Goal: Task Accomplishment & Management: Complete application form

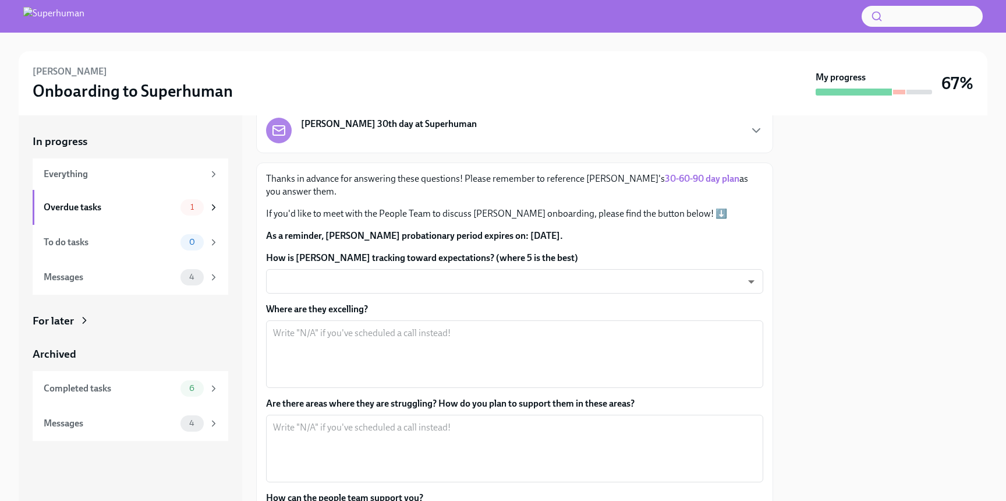
scroll to position [80, 0]
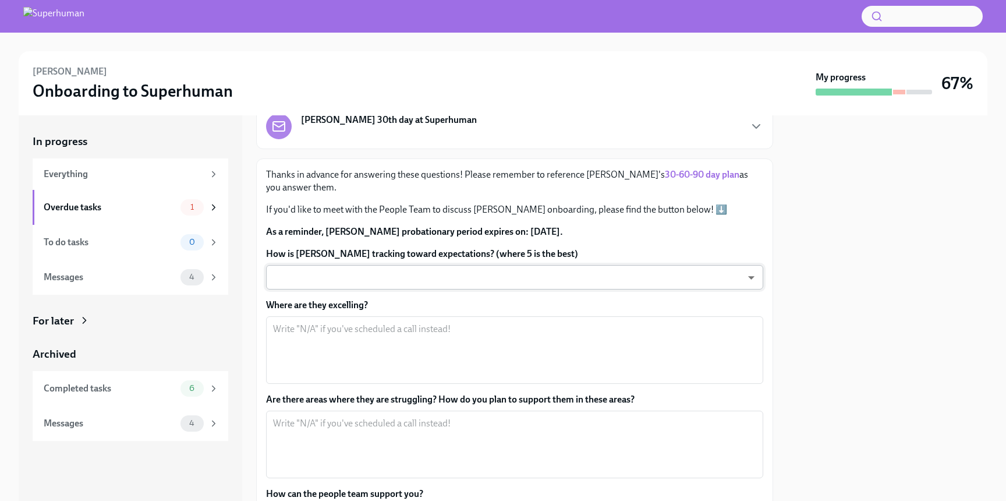
click at [453, 278] on body "[PERSON_NAME] Onboarding to Superhuman My progress 67% In progress Everything O…" at bounding box center [503, 250] width 1006 height 501
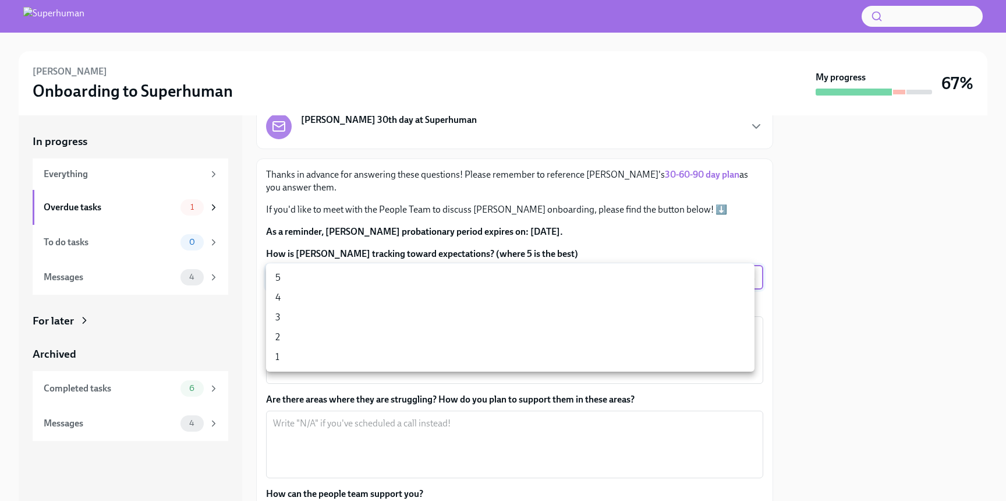
click at [404, 297] on li "4" at bounding box center [510, 298] width 489 height 20
type input "vk-cVLhyZT"
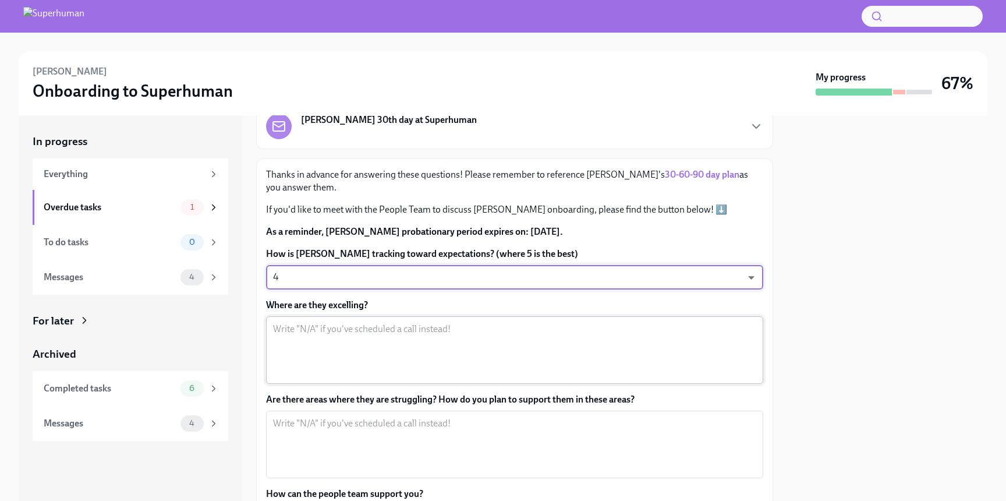
click at [392, 337] on textarea "Where are they excelling?" at bounding box center [514, 350] width 483 height 56
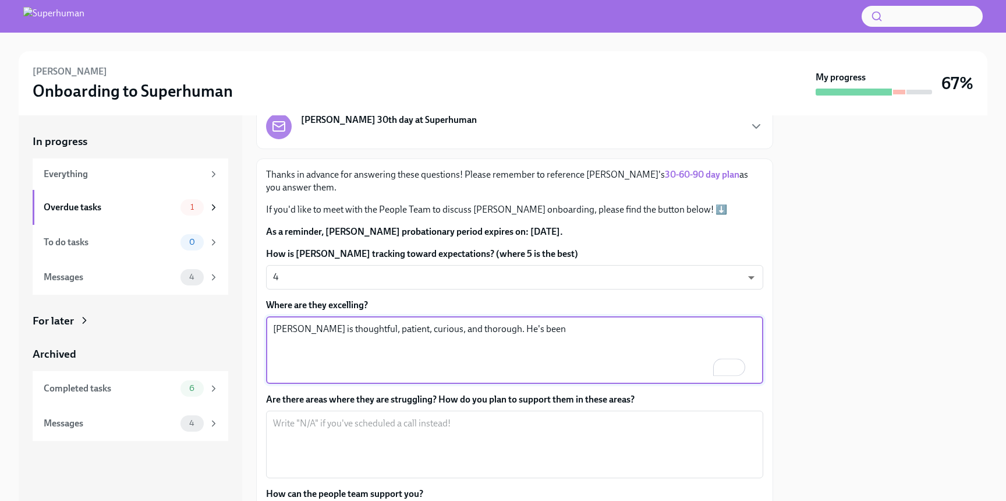
click at [539, 331] on textarea "[PERSON_NAME] is thoughtful, patient, curious, and thorough. He's been" at bounding box center [514, 350] width 483 height 56
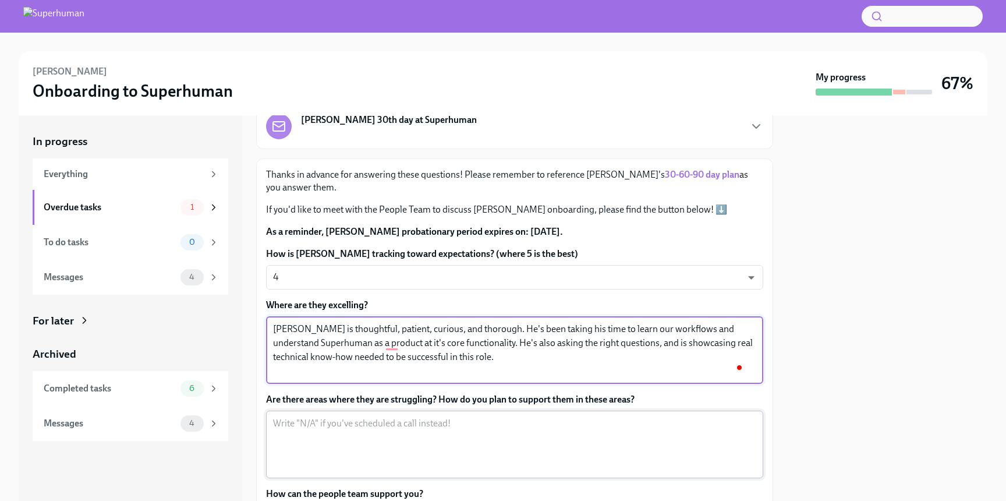
type textarea "[PERSON_NAME] is thoughtful, patient, curious, and thorough. He's been taking h…"
click at [495, 433] on textarea "Are there areas where they are struggling? How do you plan to support them in t…" at bounding box center [514, 444] width 483 height 56
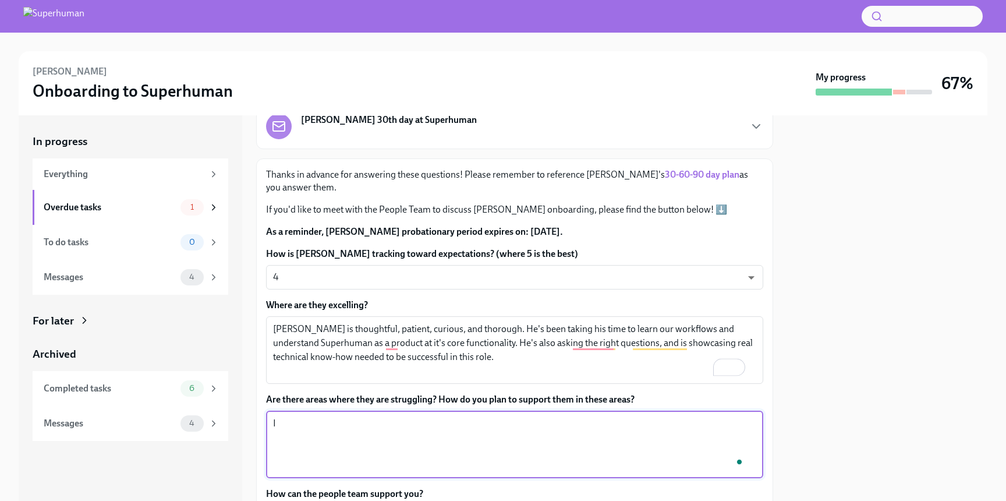
type textarea "I"
type textarea "N"
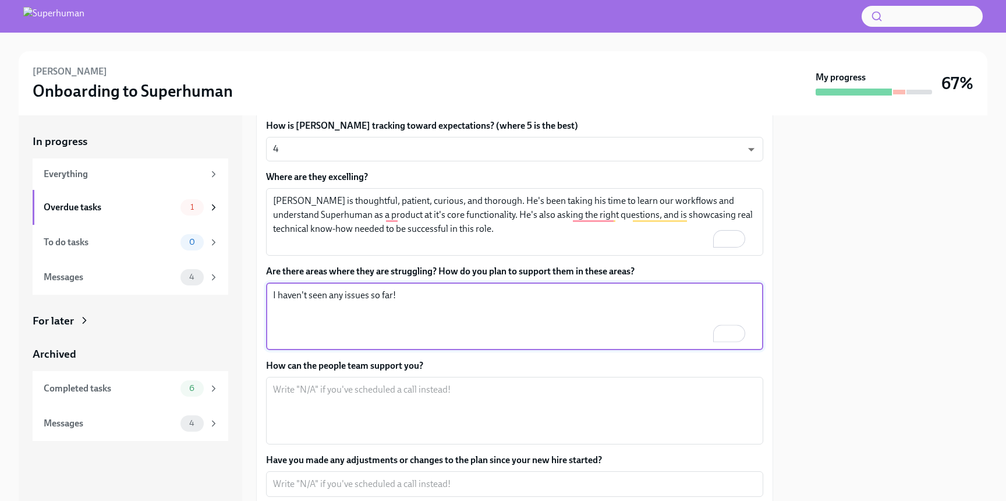
scroll to position [0, 0]
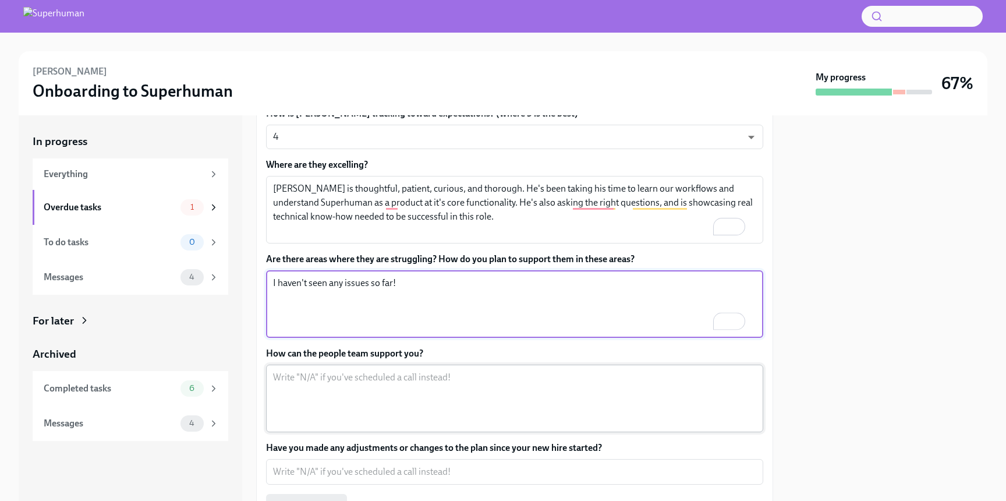
type textarea "I haven't seen any issues so far!"
click at [510, 388] on textarea "How can the people team support you?" at bounding box center [514, 398] width 483 height 56
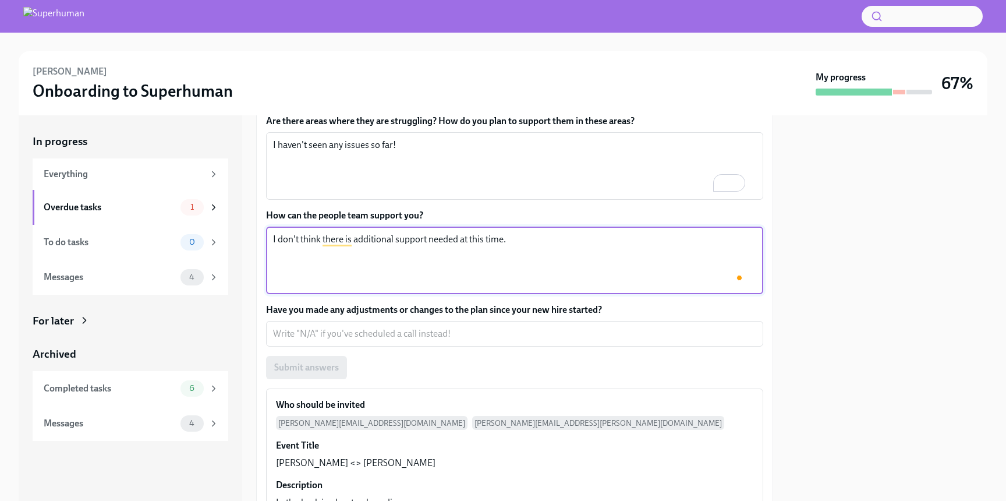
scroll to position [380, 0]
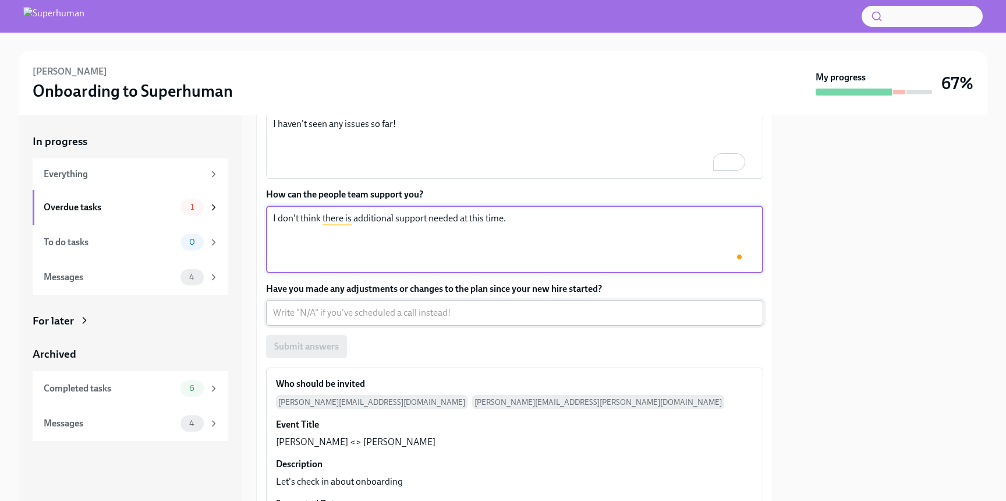
type textarea "I don't think there is additional support needed at this time."
click at [438, 307] on textarea "Have you made any adjustments or changes to the plan since your new hire starte…" at bounding box center [514, 313] width 483 height 14
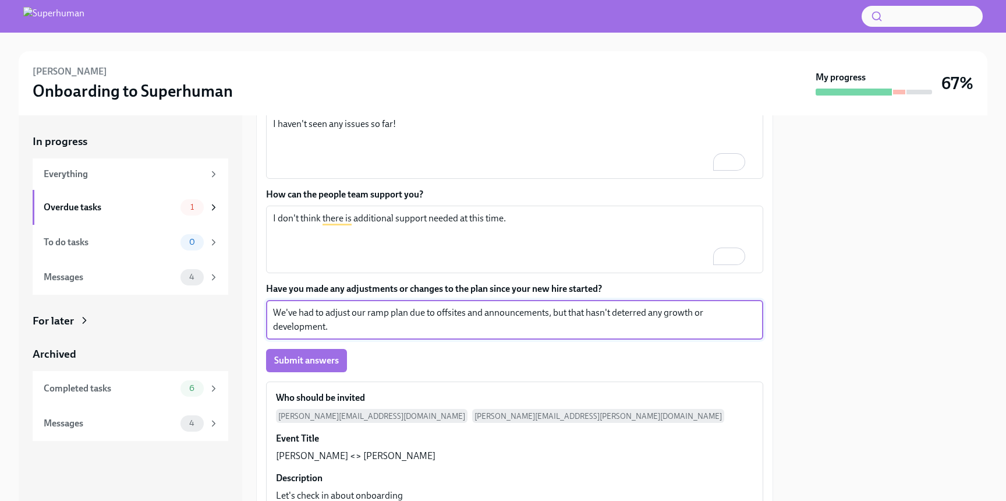
click at [315, 313] on textarea "We've had to adjust our ramp plan due to offsites and announcements, but that h…" at bounding box center [514, 320] width 483 height 28
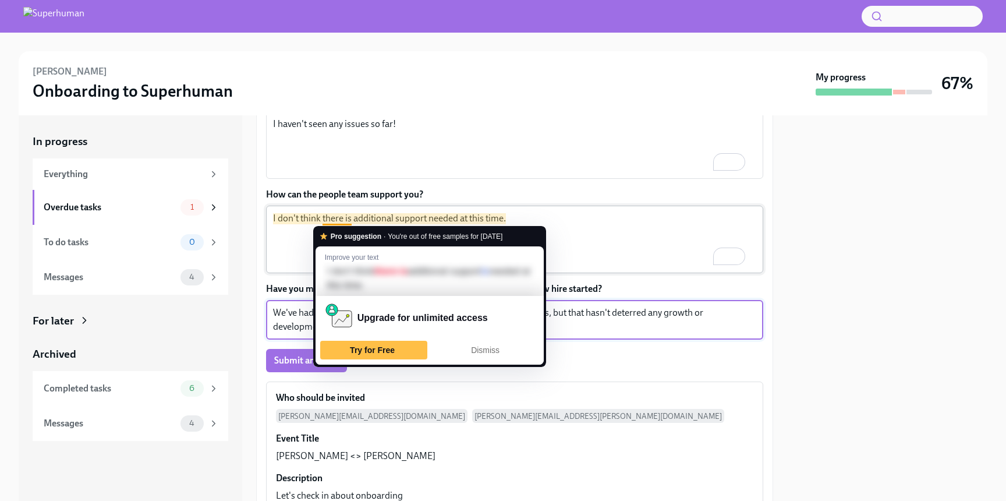
type textarea "We've had to adjust our ramp plan due to offsites and announcements, but that h…"
click at [324, 217] on textarea "I don't think there is additional support needed at this time." at bounding box center [514, 239] width 483 height 56
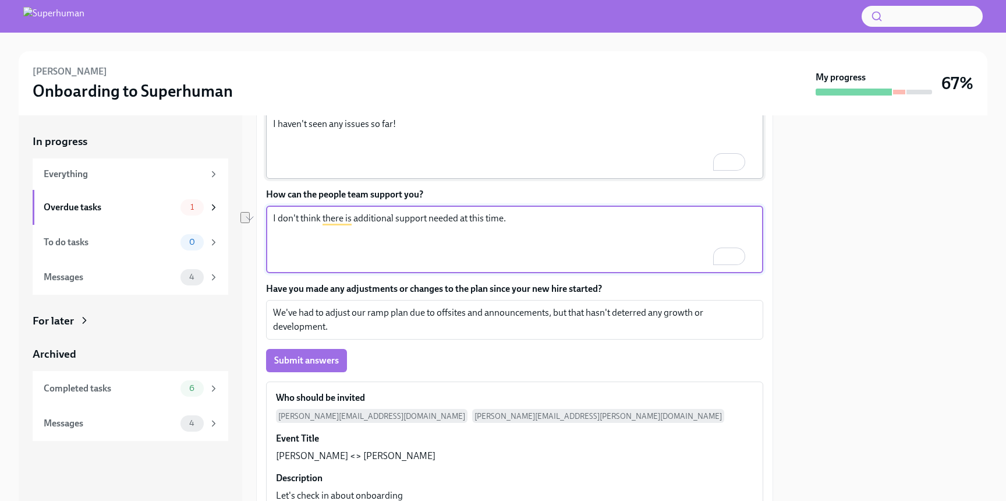
paste textarea "think we’re covered for the moment — no additional support needed"
type textarea "I think we’re covered for the moment — no additional support needed."
click at [395, 313] on textarea "We've had to adjust our ramp plan due to offsites and announcements, but that h…" at bounding box center [514, 320] width 483 height 28
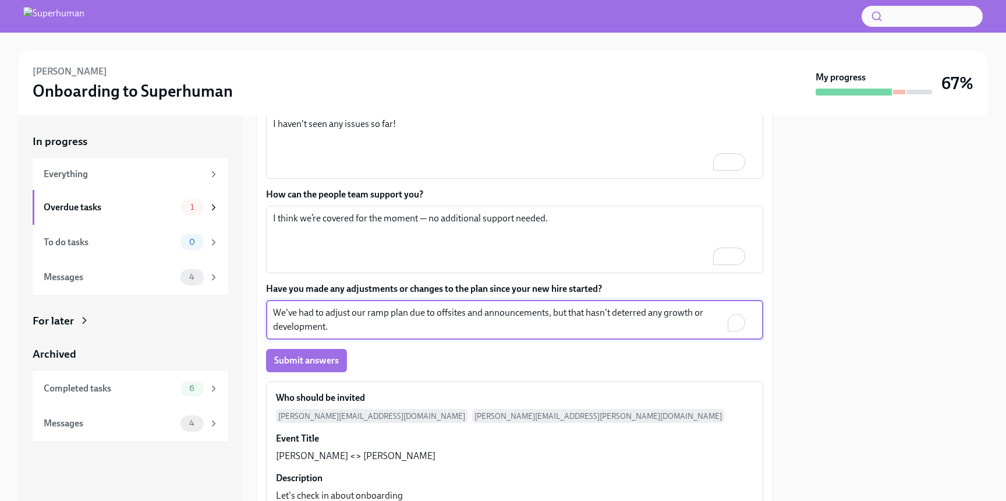
click at [395, 313] on textarea "We've had to adjust our ramp plan due to offsites and announcements, but that h…" at bounding box center [514, 320] width 483 height 28
paste textarea "’ve had to adjust our ramp plan around offsites and announcements, but growth a…"
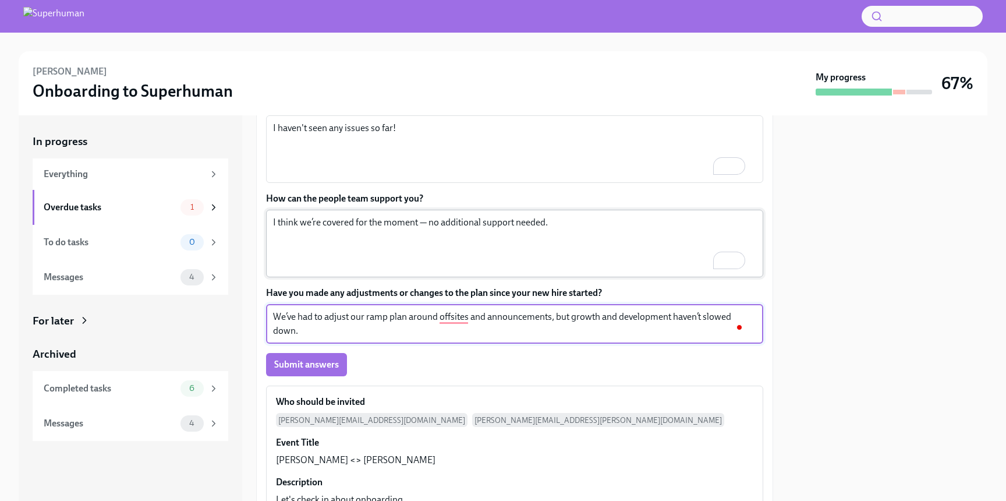
scroll to position [347, 0]
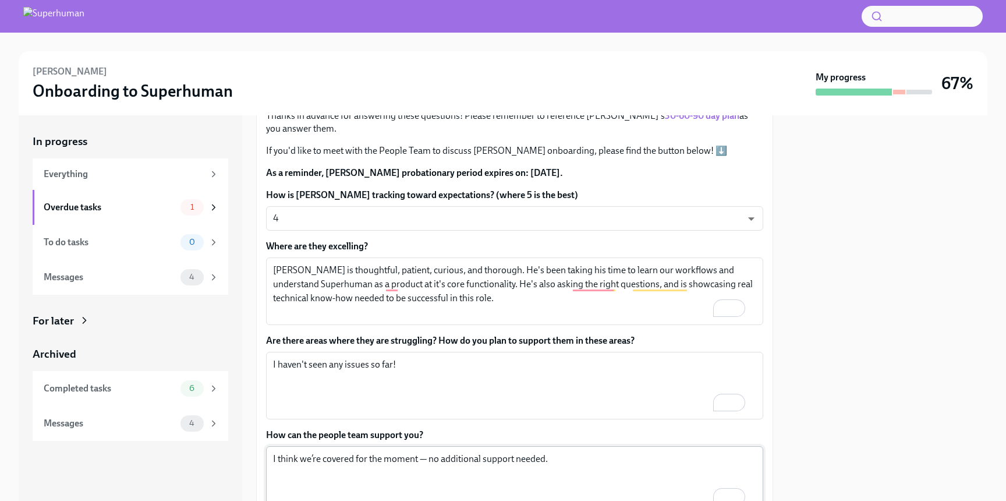
type textarea "We’ve had to adjust our ramp plan around offsites and announcements, but growth…"
click at [409, 270] on textarea "[PERSON_NAME] is thoughtful, patient, curious, and thorough. He's been taking h…" at bounding box center [514, 291] width 483 height 56
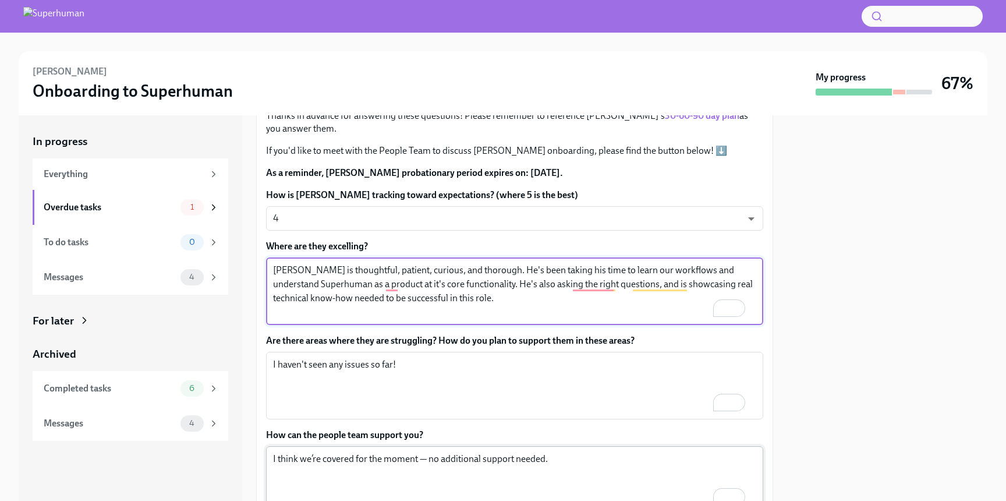
click at [409, 270] on textarea "[PERSON_NAME] is thoughtful, patient, curious, and thorough. He's been taking h…" at bounding box center [514, 291] width 483 height 56
paste textarea "’s been intentional about learning our workflows and digging into Superhuman’s …"
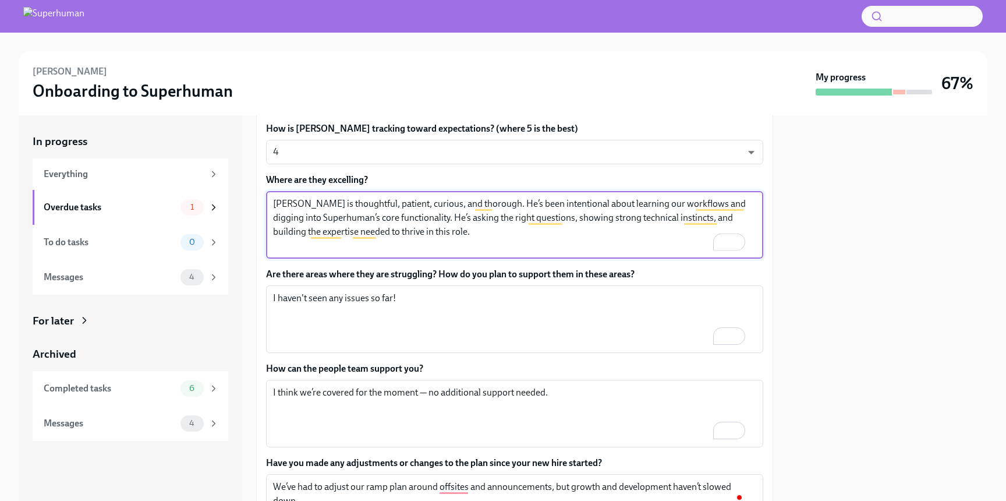
scroll to position [289, 0]
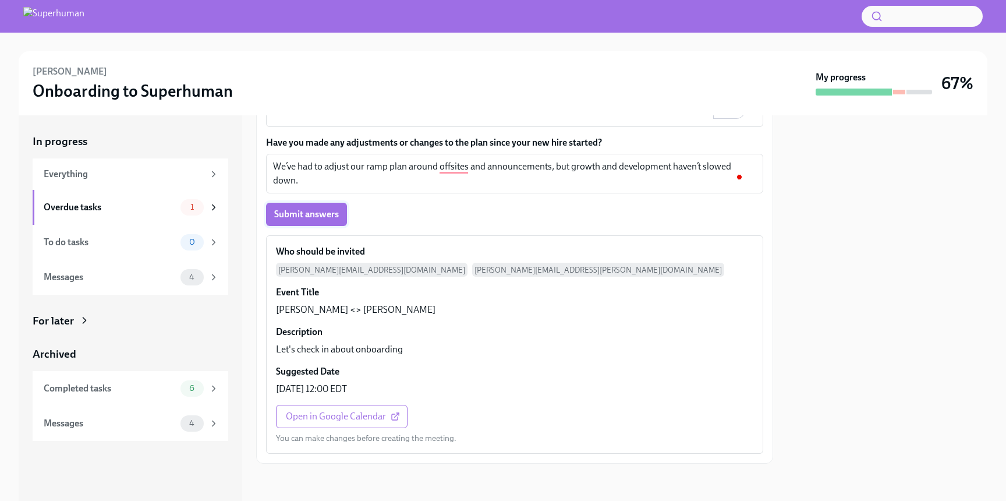
type textarea "[PERSON_NAME] is thoughtful, patient, curious, and thorough. He’s been intentio…"
click at [318, 213] on span "Submit answers" at bounding box center [306, 214] width 65 height 12
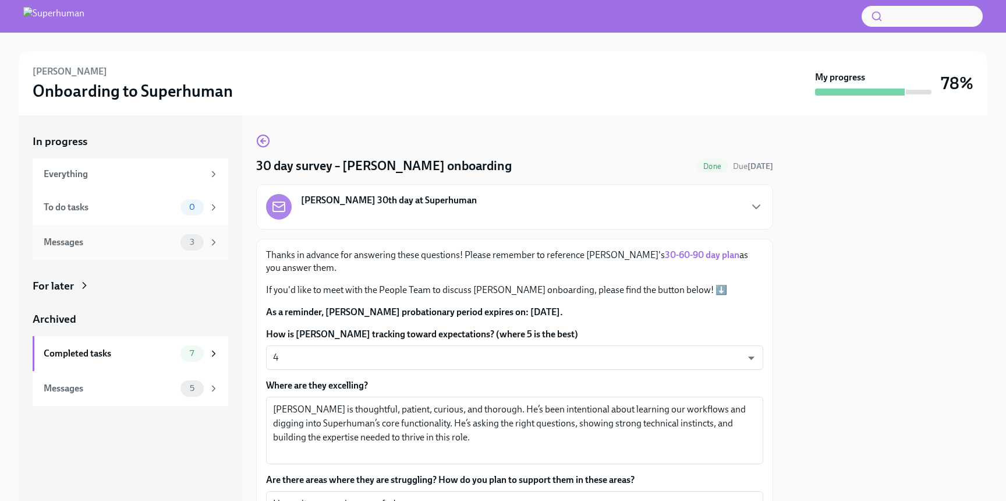
click at [127, 243] on div "Messages" at bounding box center [110, 242] width 132 height 13
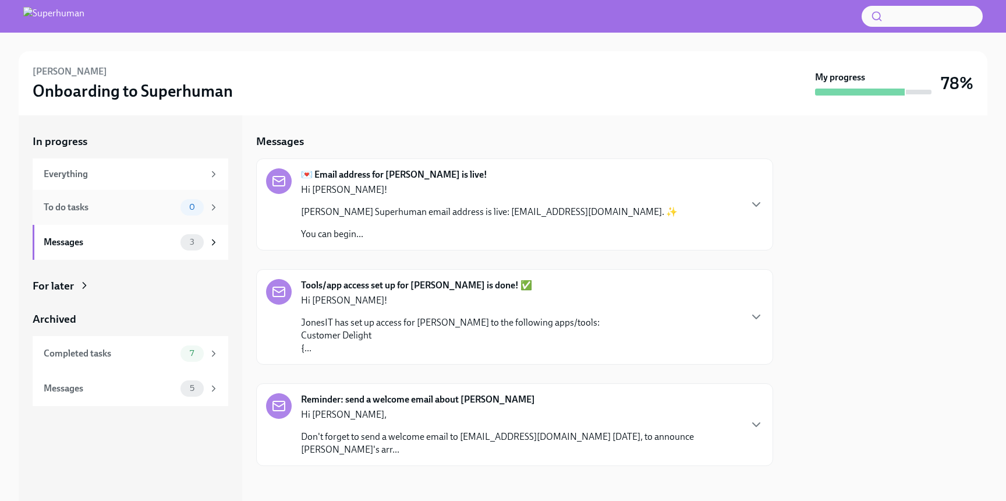
click at [134, 209] on div "To do tasks" at bounding box center [110, 207] width 132 height 13
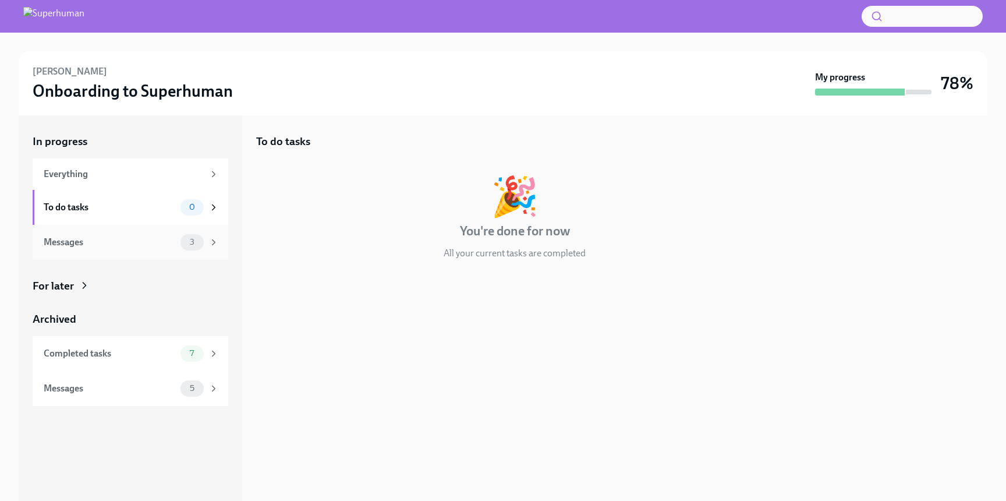
click at [131, 238] on div "Messages" at bounding box center [110, 242] width 132 height 13
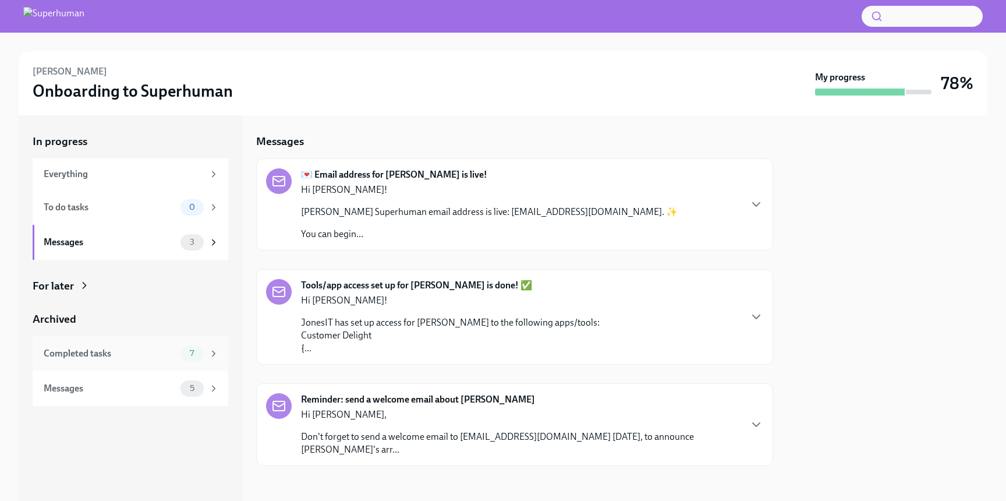
click at [133, 353] on div "Completed tasks" at bounding box center [110, 353] width 132 height 13
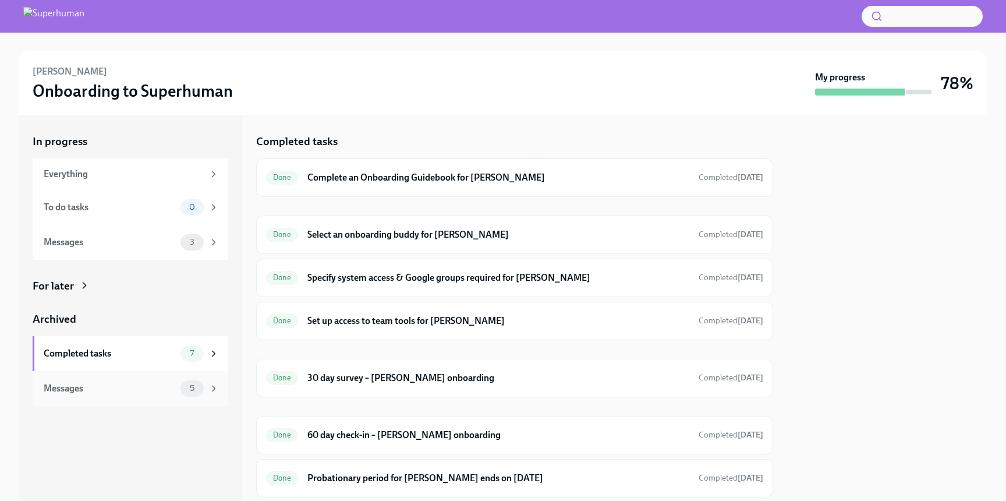
click at [129, 384] on div "Messages" at bounding box center [110, 388] width 132 height 13
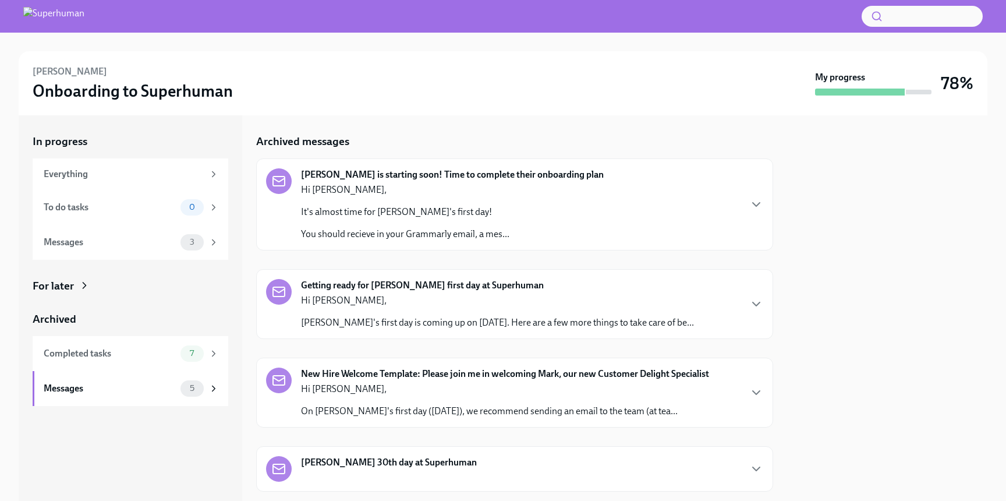
click at [51, 17] on img at bounding box center [53, 16] width 61 height 19
click at [26, 16] on img at bounding box center [53, 16] width 61 height 19
